Goal: Information Seeking & Learning: Understand process/instructions

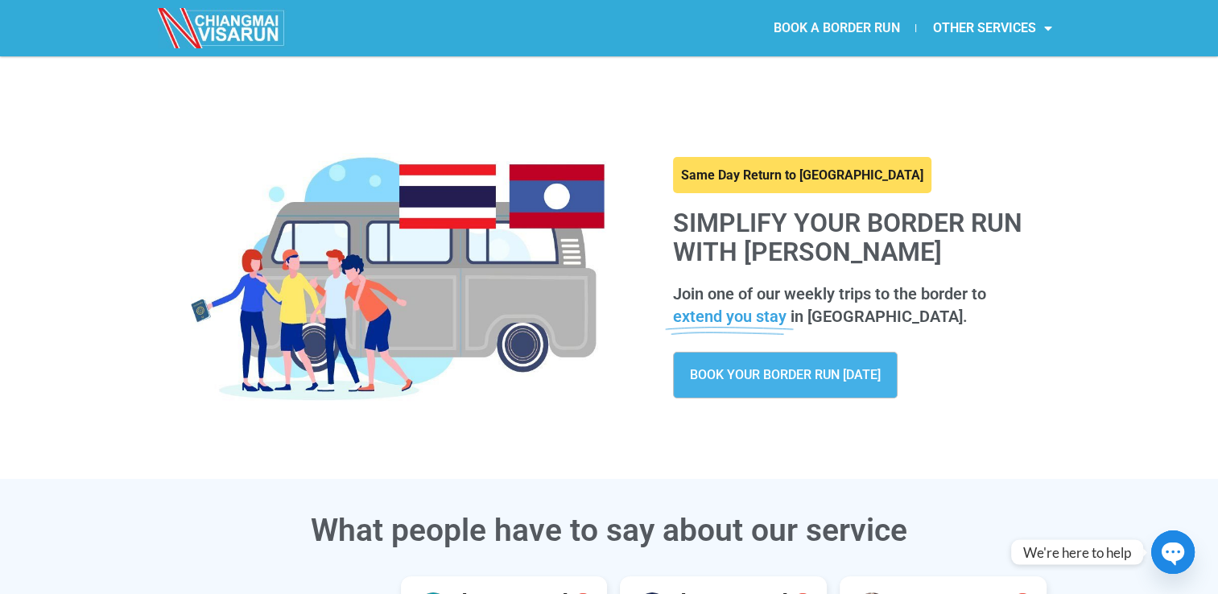
click at [844, 21] on link "BOOK A BORDER RUN" at bounding box center [835, 28] width 159 height 37
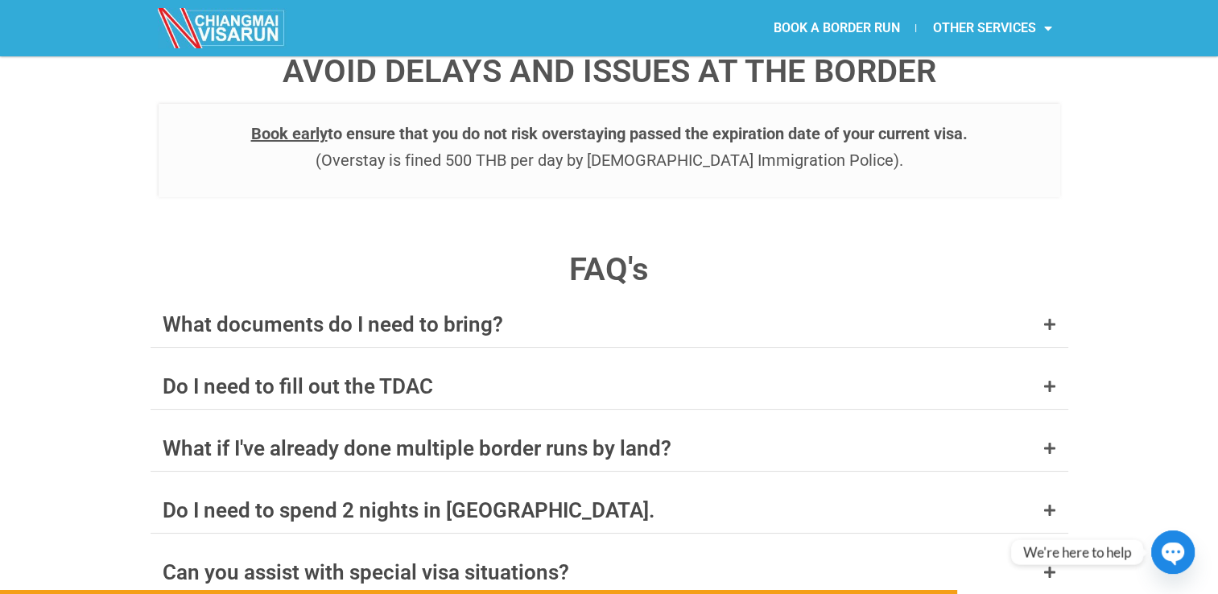
scroll to position [6116, 0]
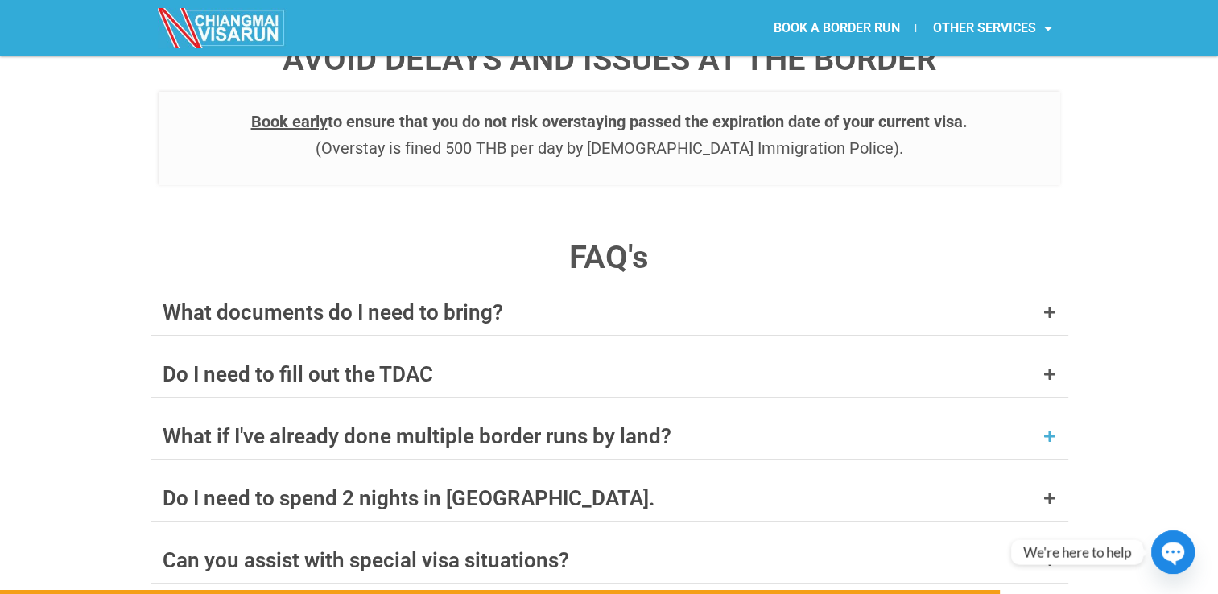
click at [1049, 430] on icon at bounding box center [1049, 436] width 13 height 13
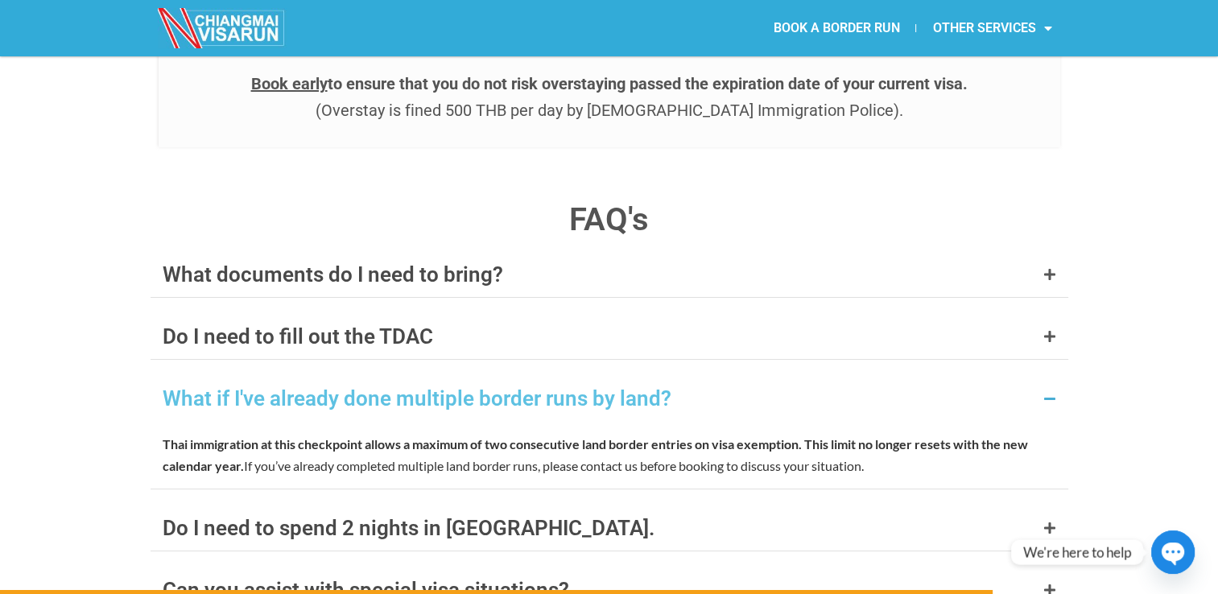
scroll to position [6277, 0]
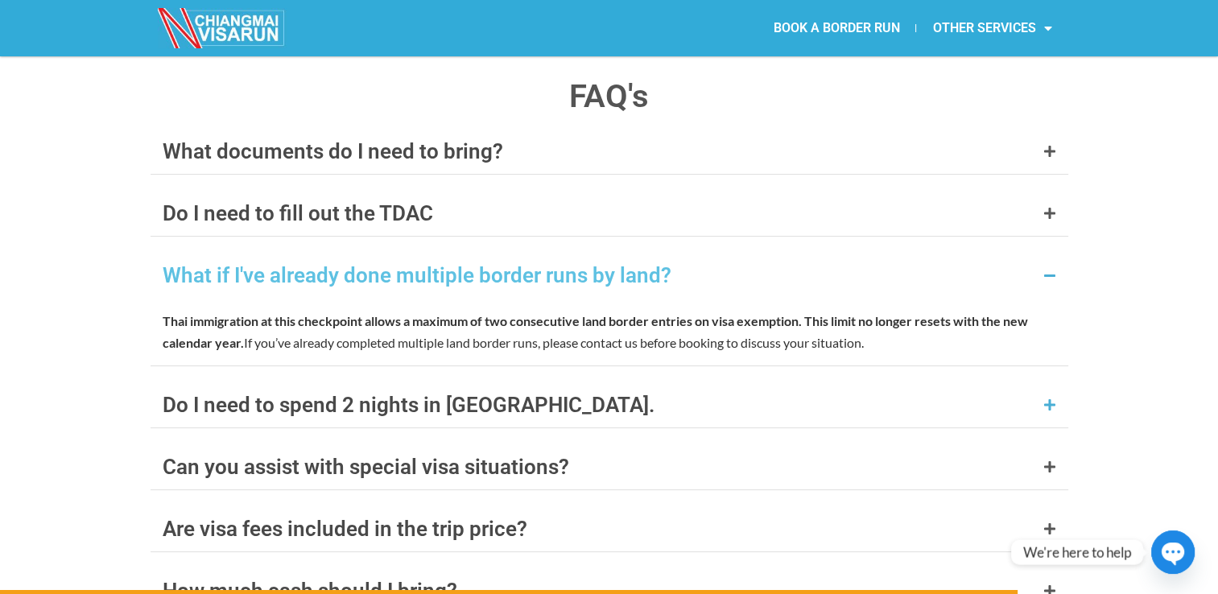
click at [1051, 398] on icon at bounding box center [1049, 404] width 13 height 13
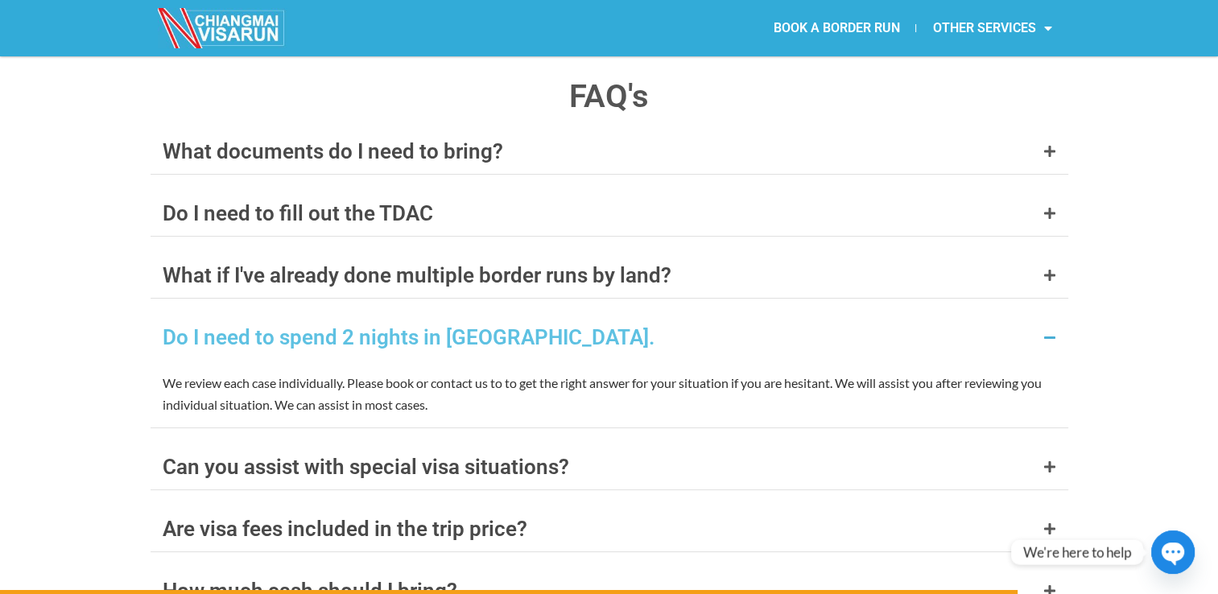
drag, startPoint x: 1043, startPoint y: 245, endPoint x: 1075, endPoint y: 284, distance: 50.3
click at [1043, 331] on icon at bounding box center [1049, 337] width 13 height 13
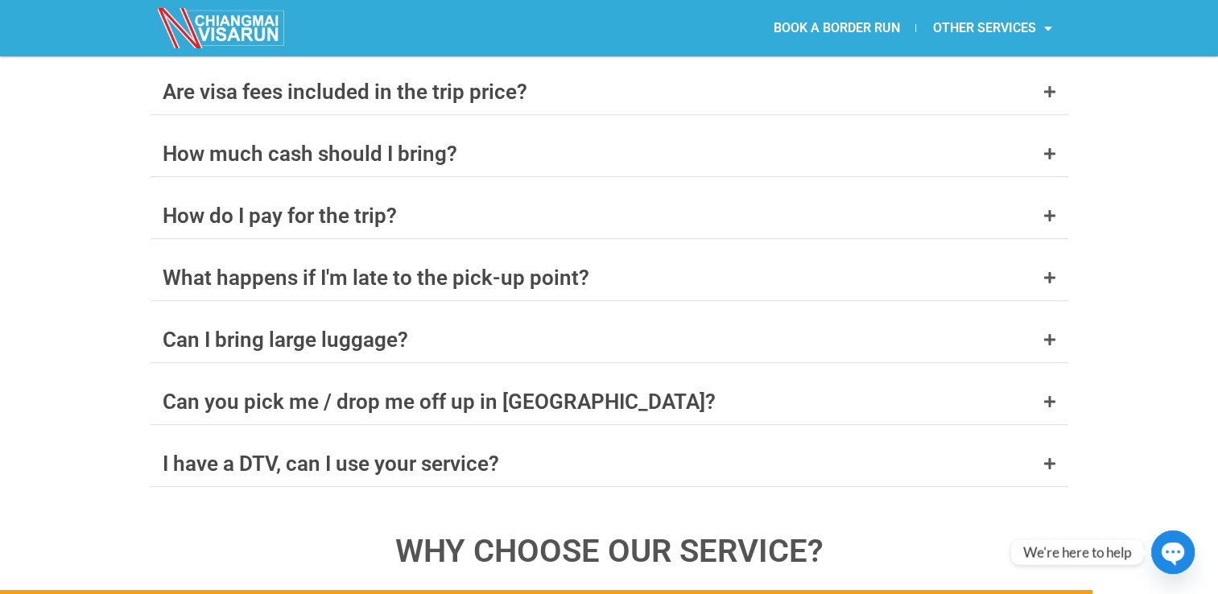
scroll to position [6679, 0]
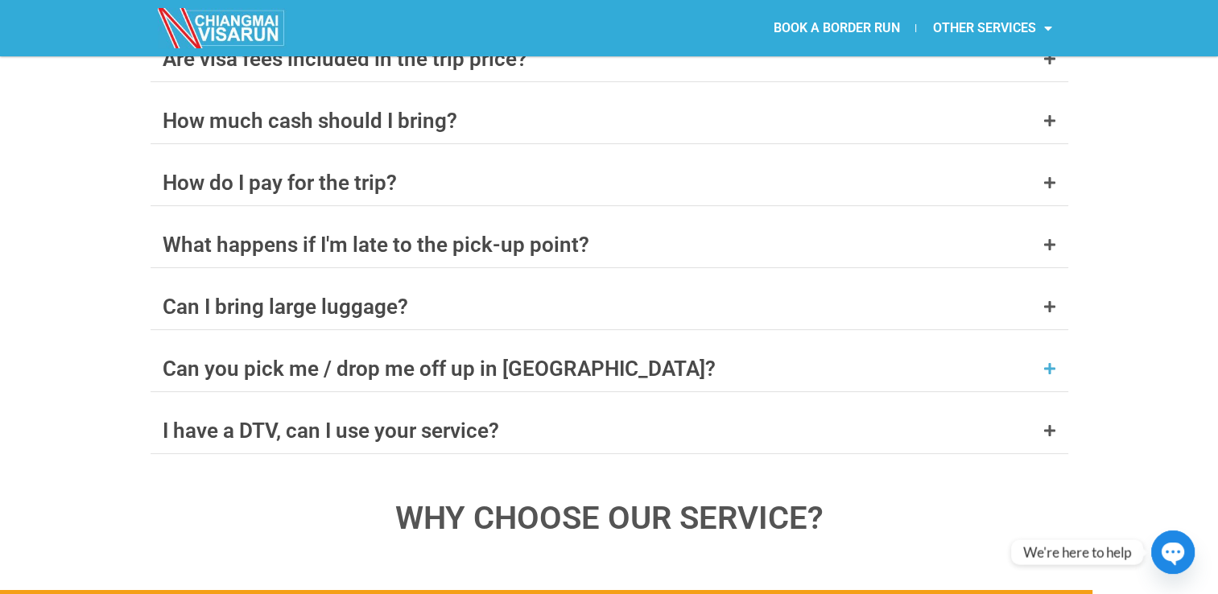
click at [1054, 362] on icon at bounding box center [1049, 368] width 13 height 13
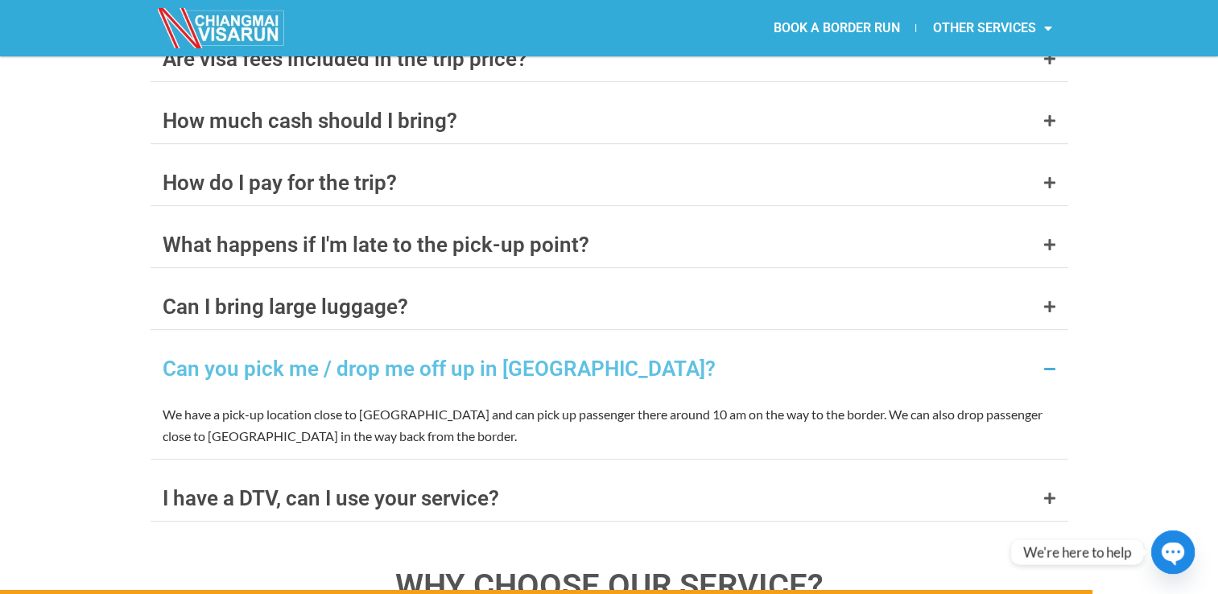
click at [1049, 362] on icon at bounding box center [1049, 368] width 13 height 13
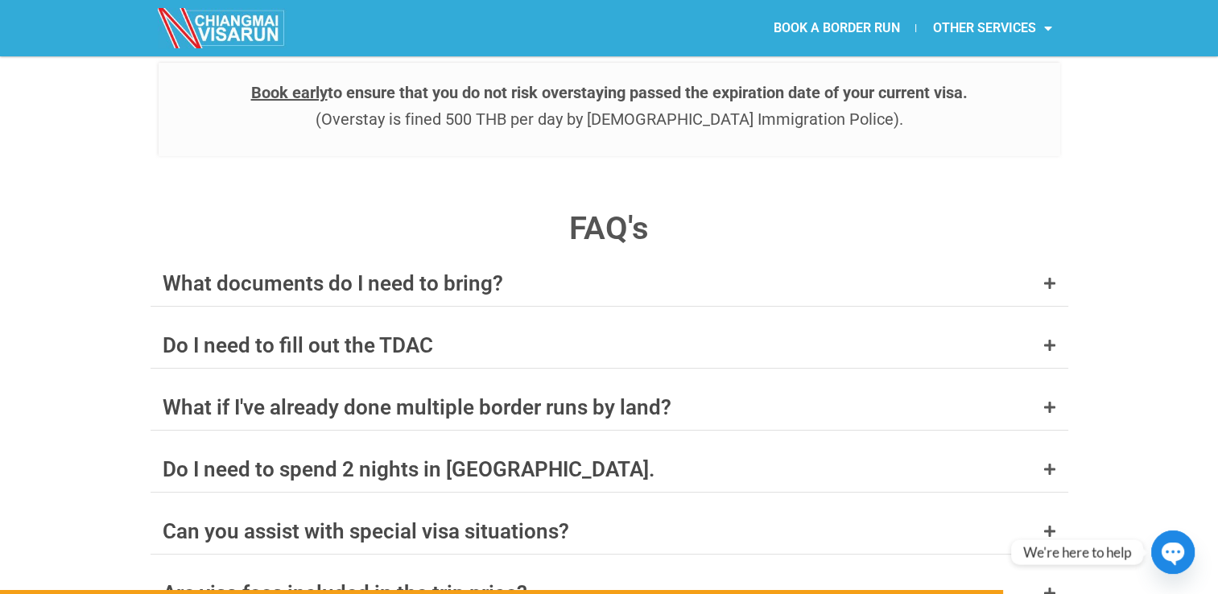
scroll to position [6160, 0]
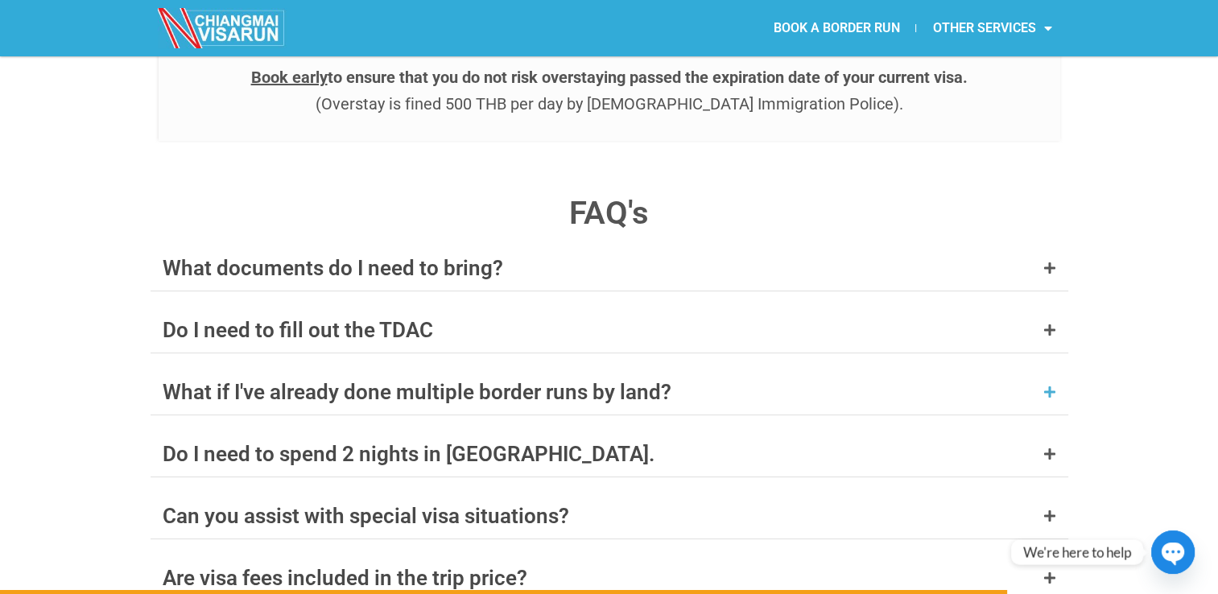
click at [1041, 369] on div "What if I've already done multiple border runs by land?" at bounding box center [608, 391] width 917 height 45
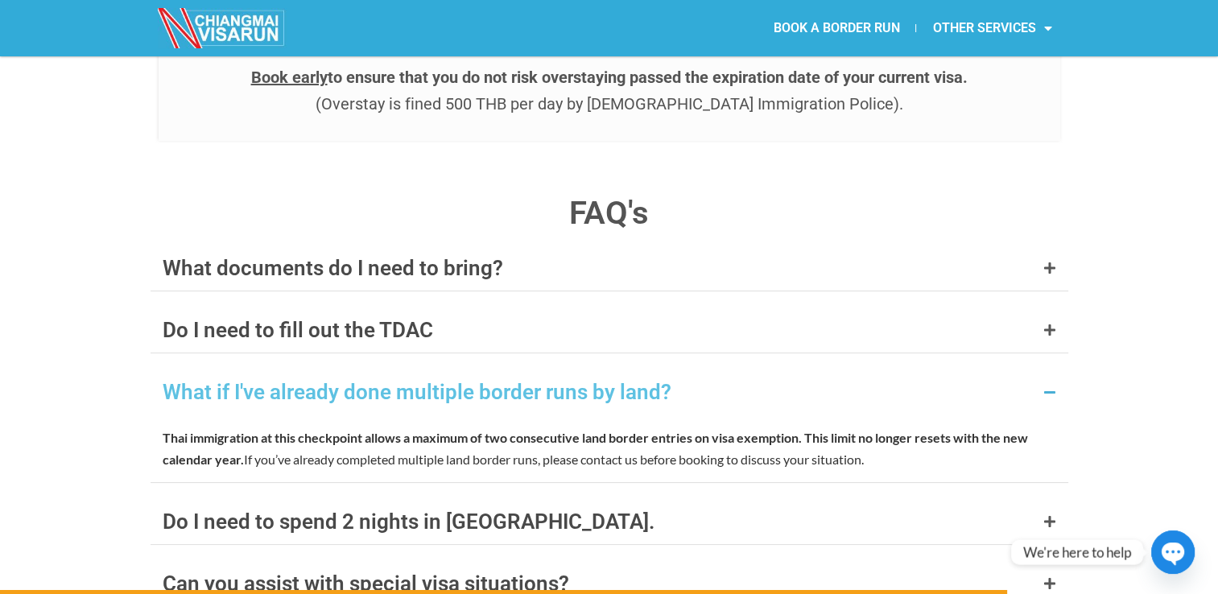
click at [529, 426] on p "Thai immigration at this checkpoint allows a maximum of two consecutive land bo…" at bounding box center [609, 447] width 893 height 43
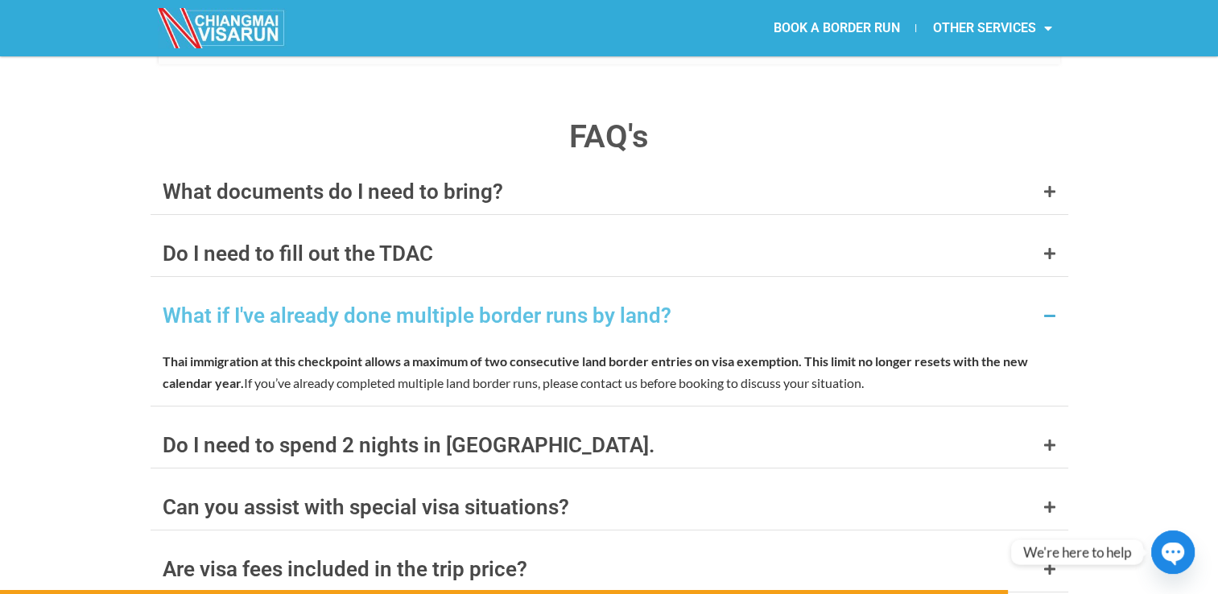
scroll to position [6241, 0]
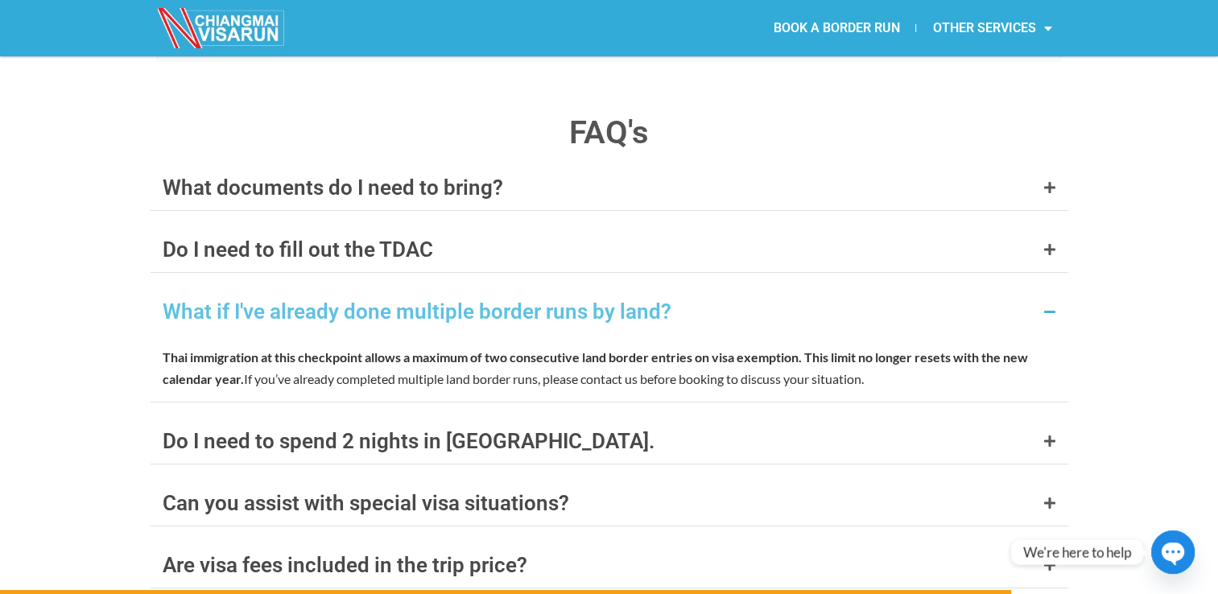
drag, startPoint x: 1044, startPoint y: 225, endPoint x: 1135, endPoint y: 225, distance: 90.9
click at [1050, 289] on div "What if I've already done multiple border runs by land?" at bounding box center [608, 311] width 917 height 45
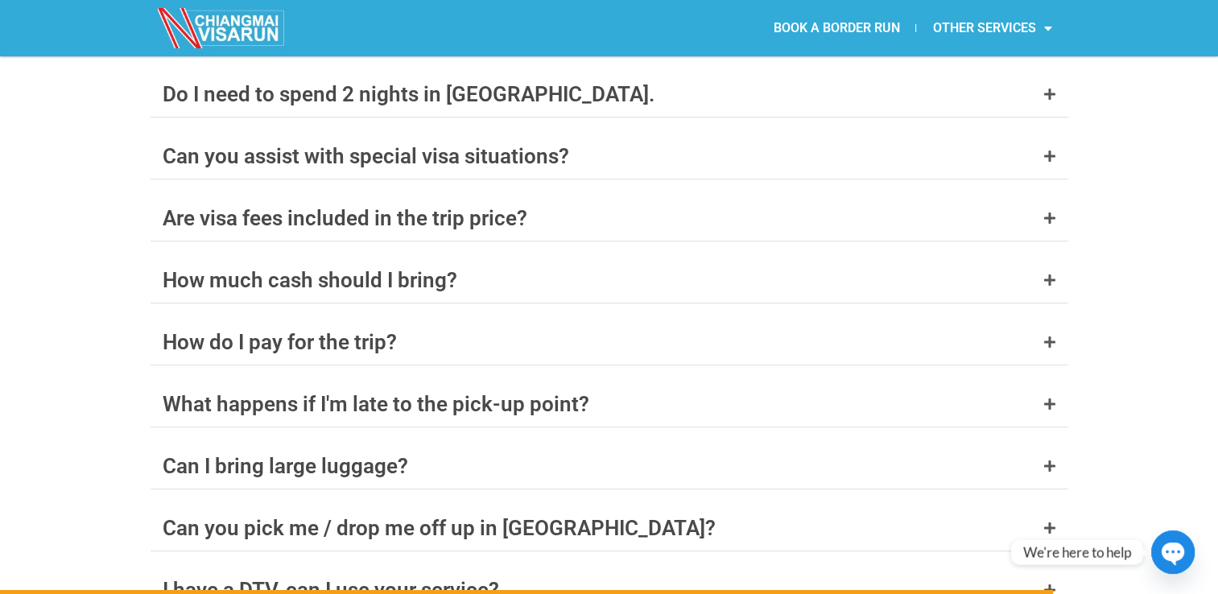
scroll to position [6562, 0]
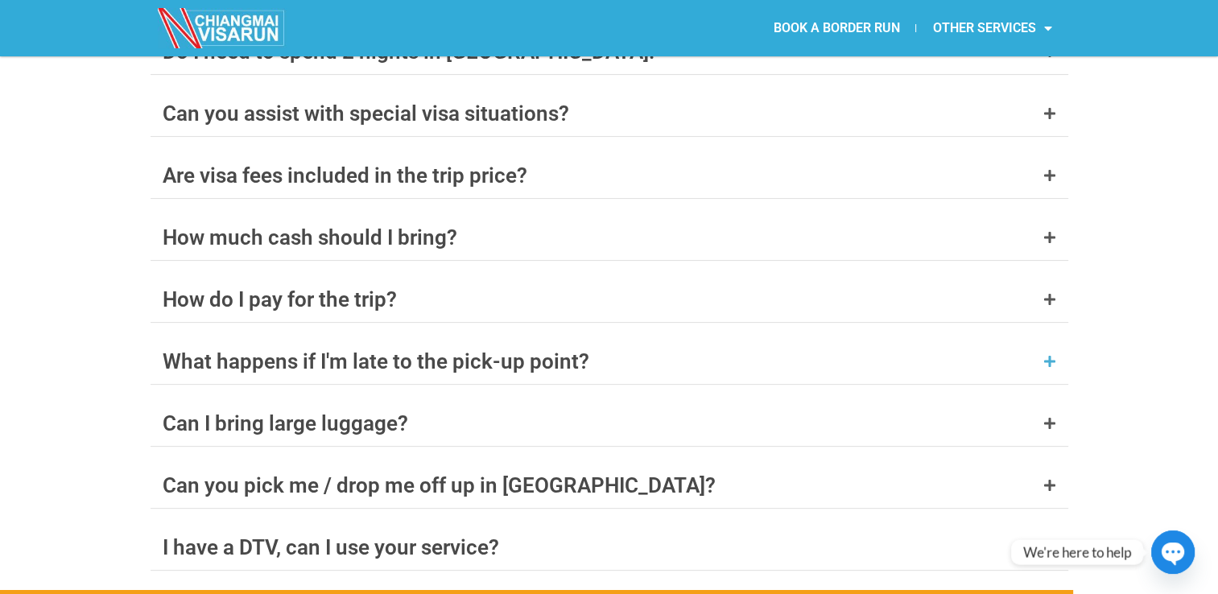
click at [1045, 355] on icon at bounding box center [1049, 361] width 13 height 13
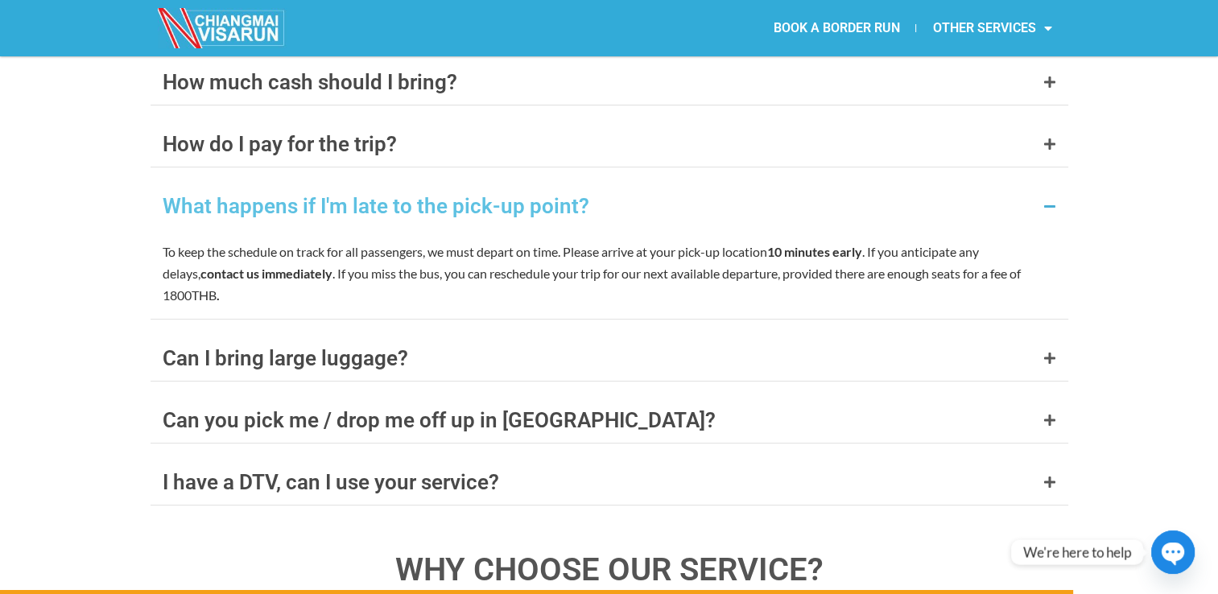
scroll to position [6723, 0]
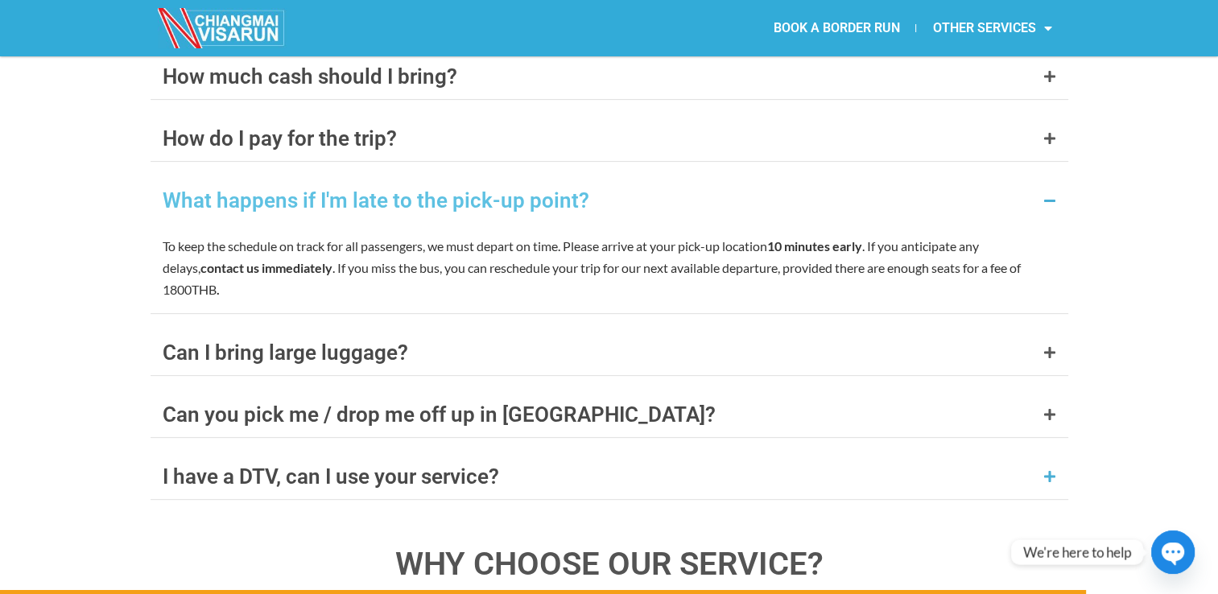
click at [1047, 470] on icon at bounding box center [1049, 476] width 13 height 13
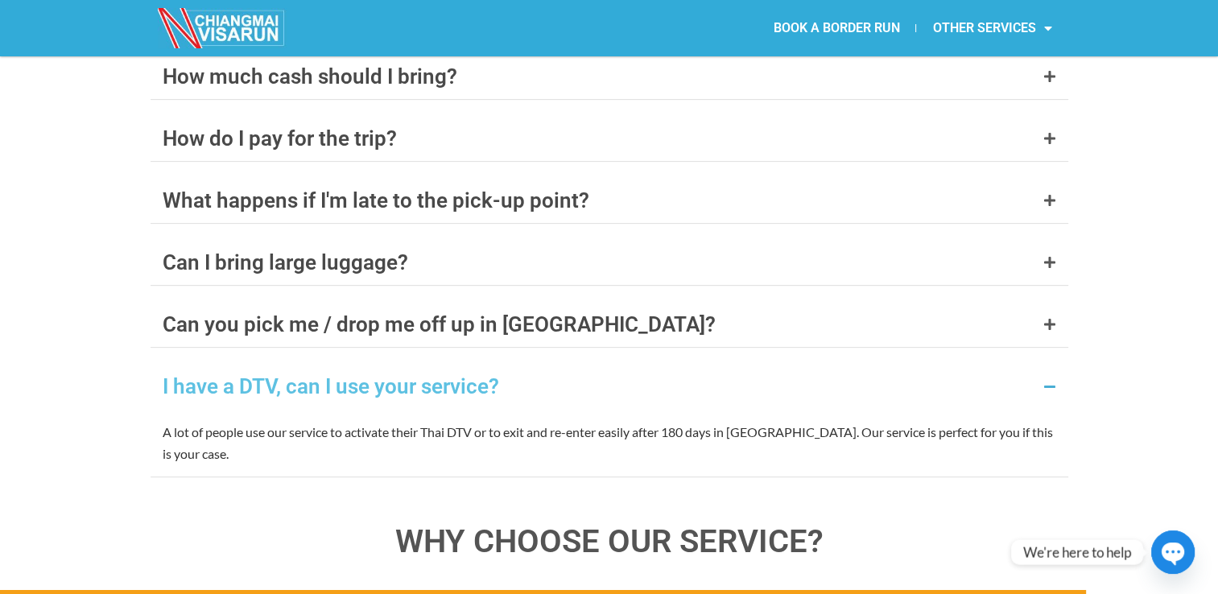
click at [1048, 380] on icon at bounding box center [1049, 386] width 13 height 13
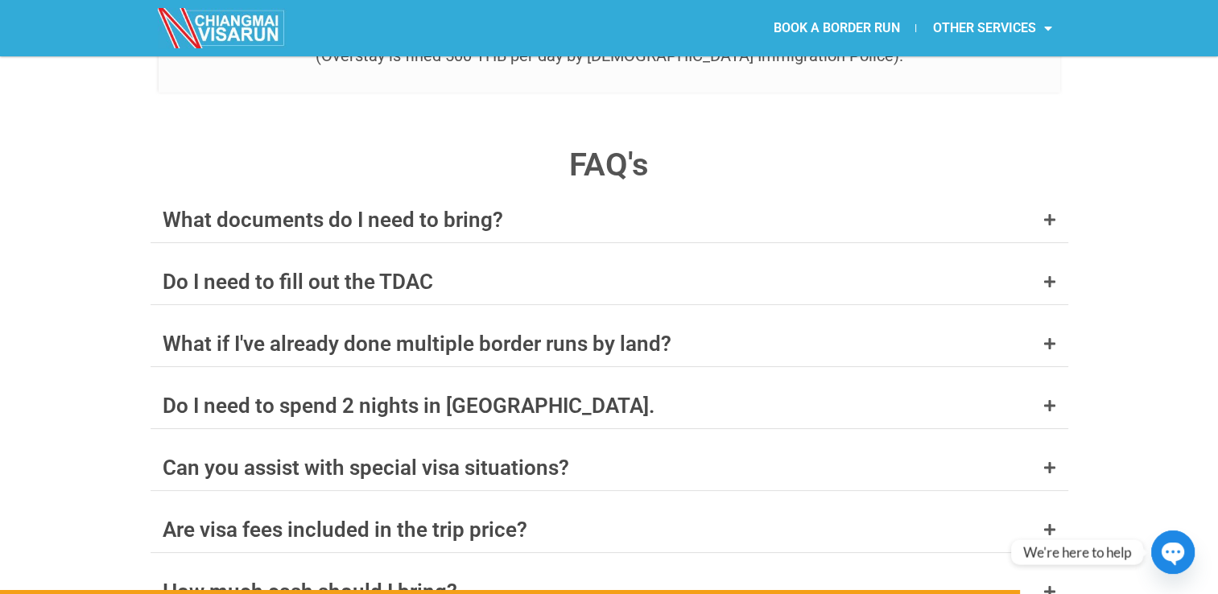
scroll to position [6080, 0]
